Goal: Information Seeking & Learning: Learn about a topic

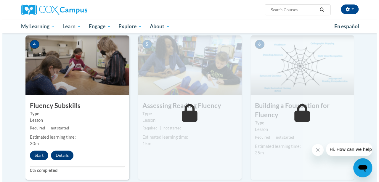
scroll to position [281, 0]
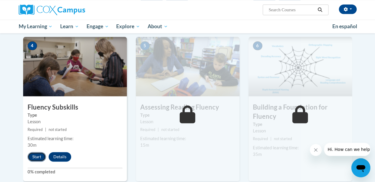
click at [33, 158] on button "Start" at bounding box center [37, 156] width 18 height 9
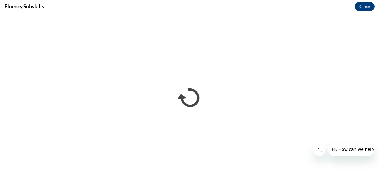
scroll to position [0, 0]
